Goal: Navigation & Orientation: Find specific page/section

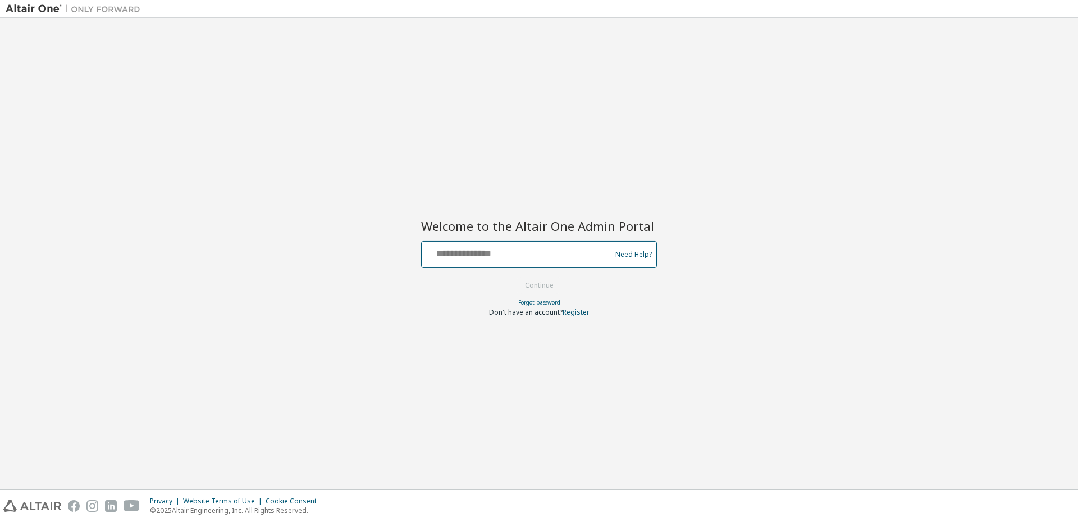
click at [511, 252] on input "text" at bounding box center [518, 252] width 184 height 16
paste input "**********"
type input "**********"
click at [541, 287] on button "Continue" at bounding box center [539, 285] width 52 height 17
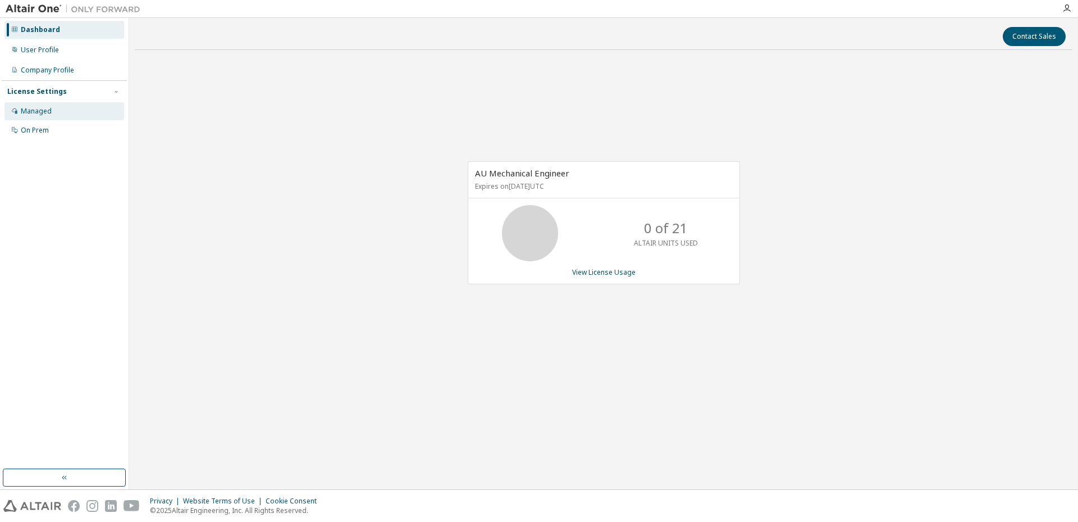
click at [63, 109] on div "Managed" at bounding box center [64, 111] width 120 height 18
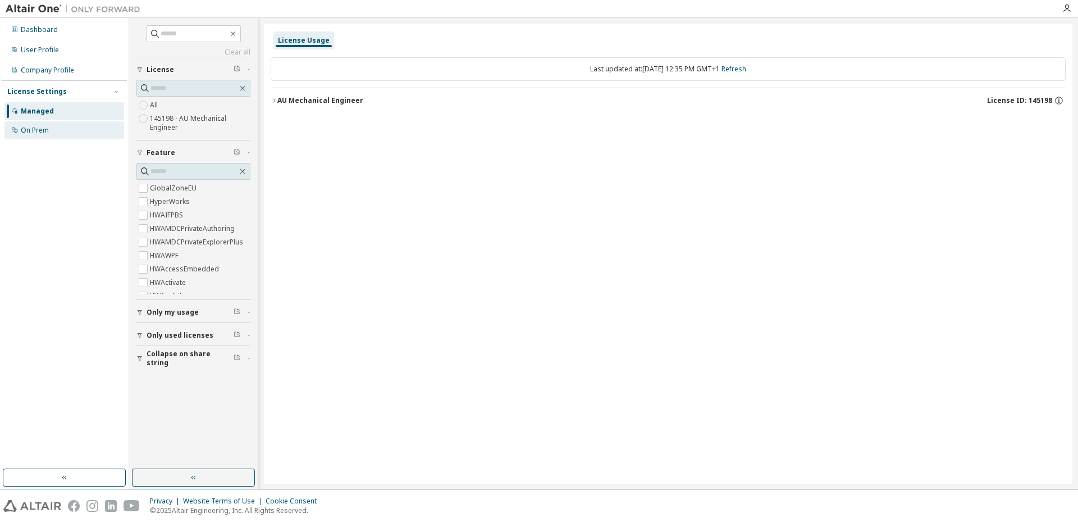
click at [66, 127] on div "On Prem" at bounding box center [64, 130] width 120 height 18
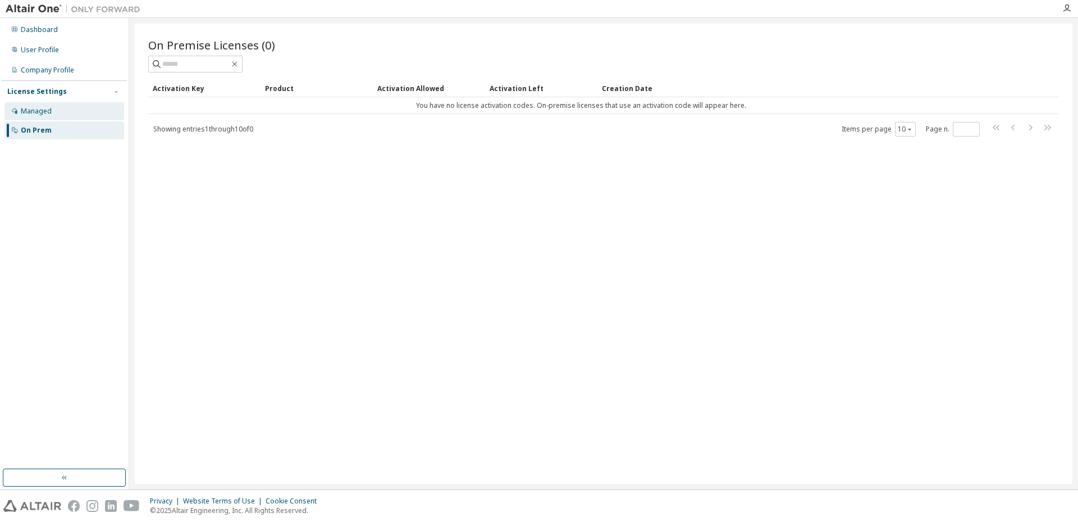
click at [58, 111] on div "Managed" at bounding box center [64, 111] width 120 height 18
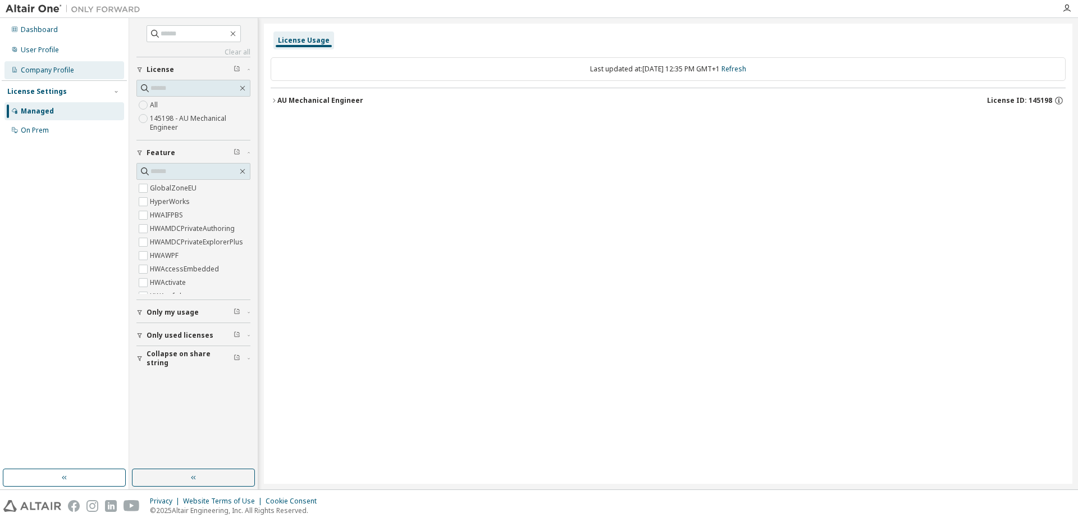
click at [50, 66] on div "Company Profile" at bounding box center [47, 70] width 53 height 9
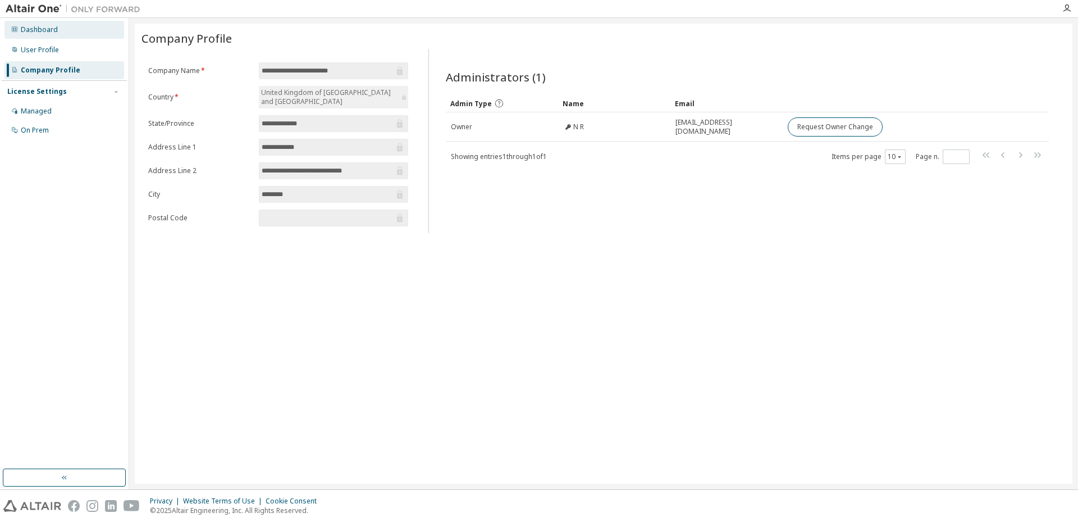
click at [36, 38] on div "Dashboard" at bounding box center [64, 30] width 120 height 18
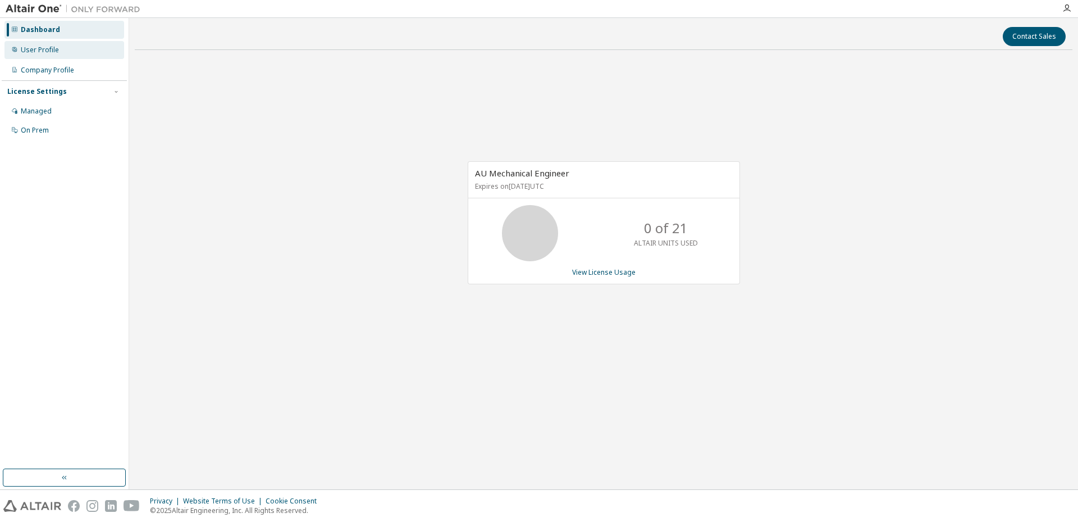
click at [38, 51] on div "User Profile" at bounding box center [40, 49] width 38 height 9
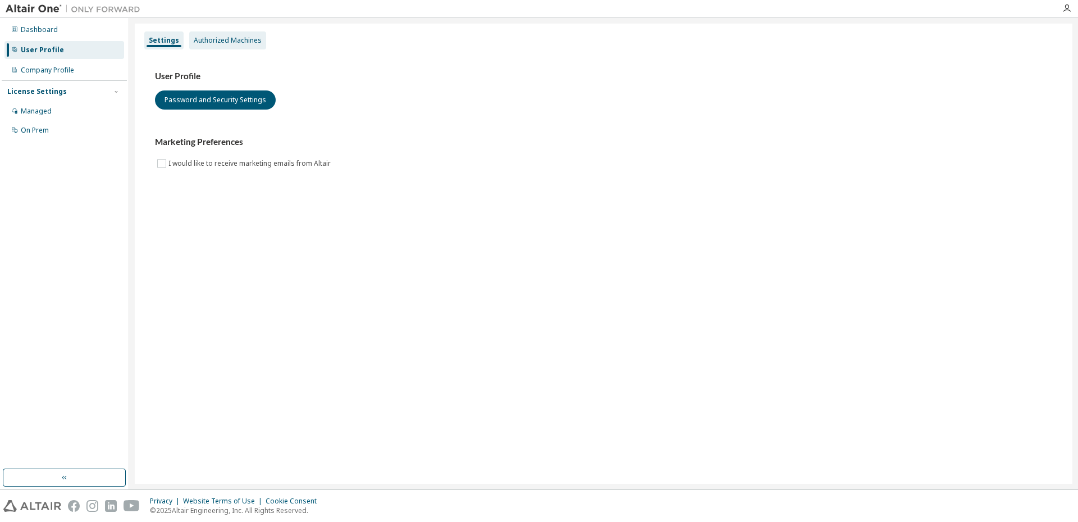
click at [222, 35] on div "Authorized Machines" at bounding box center [227, 40] width 77 height 18
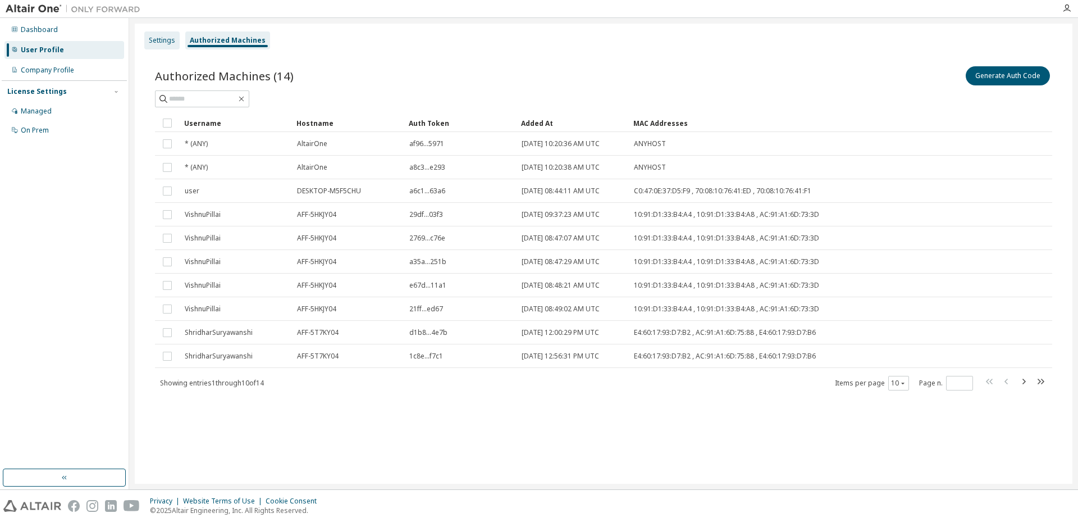
click at [158, 48] on div "Settings" at bounding box center [161, 40] width 35 height 18
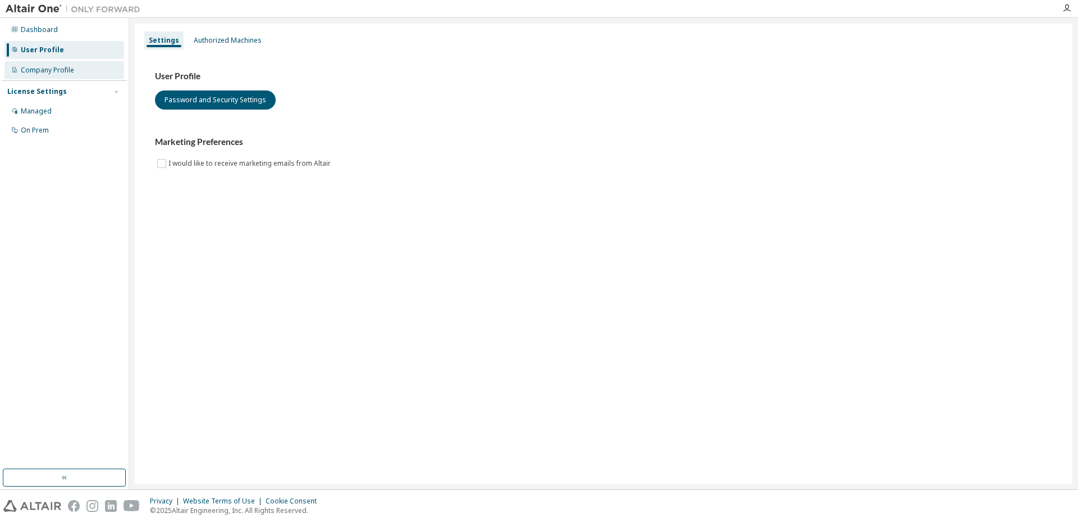
click at [47, 71] on div "Company Profile" at bounding box center [47, 70] width 53 height 9
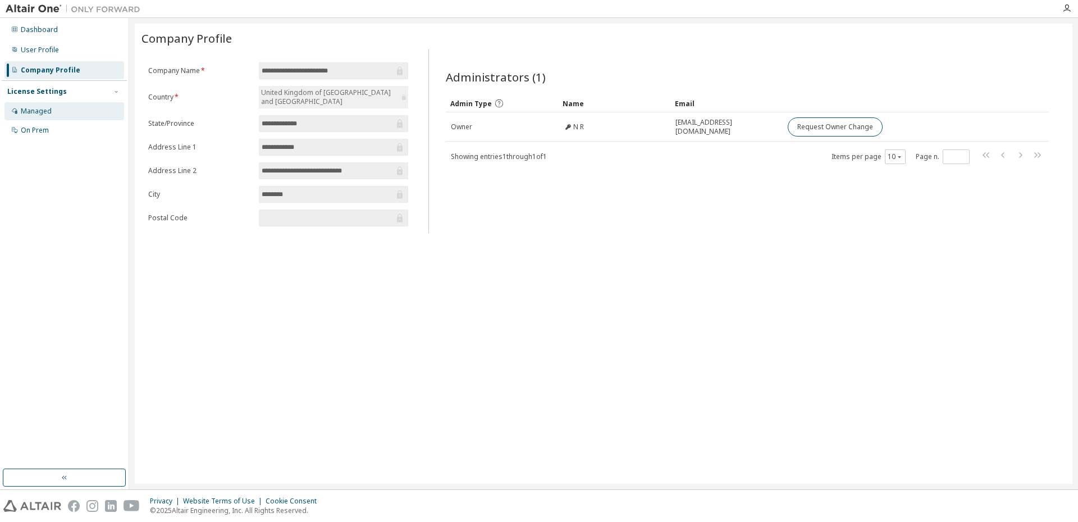
click at [73, 108] on div "Managed" at bounding box center [64, 111] width 120 height 18
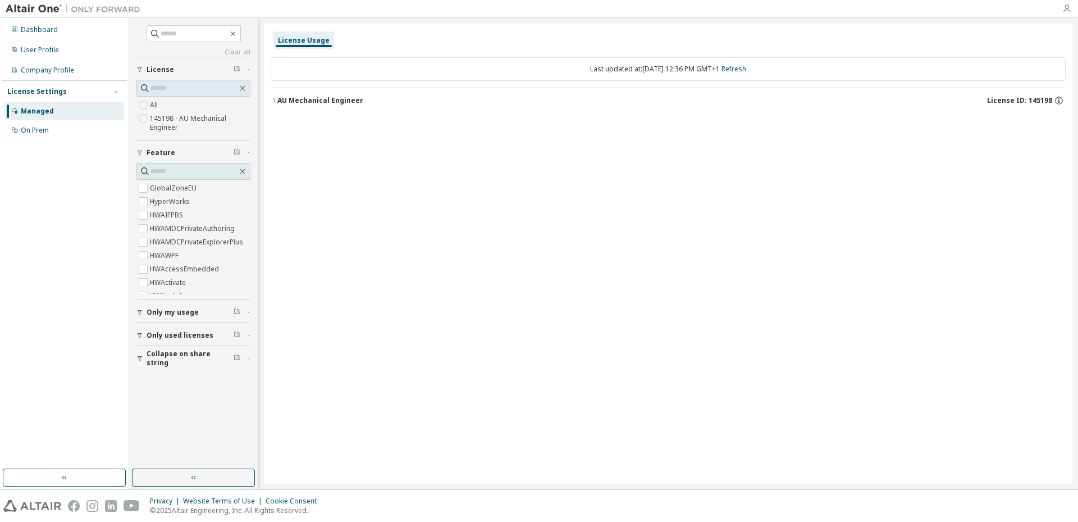
click at [1068, 4] on icon "button" at bounding box center [1066, 8] width 9 height 9
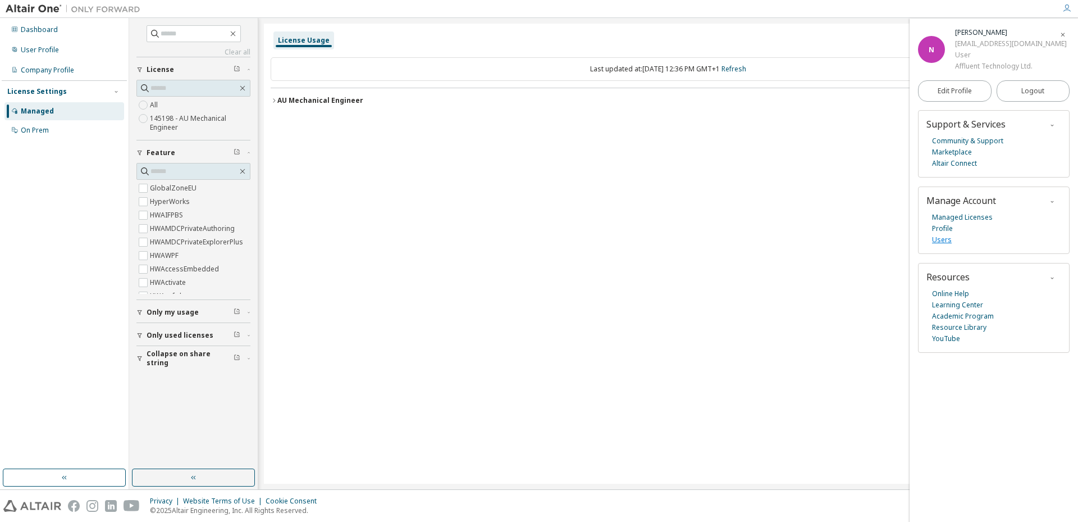
click at [941, 243] on link "Users" at bounding box center [942, 239] width 20 height 11
